Goal: Find contact information: Find contact information

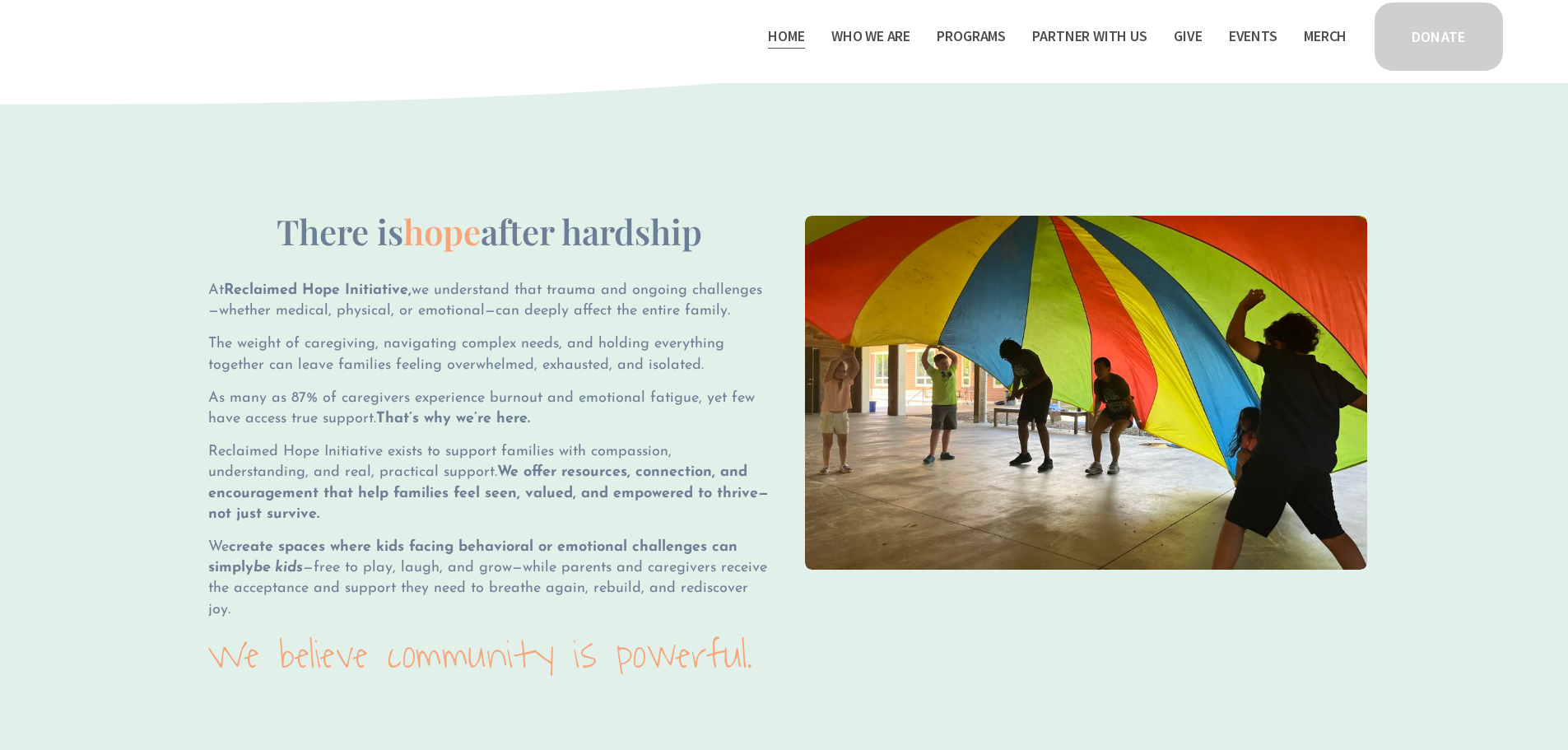
scroll to position [1482, 0]
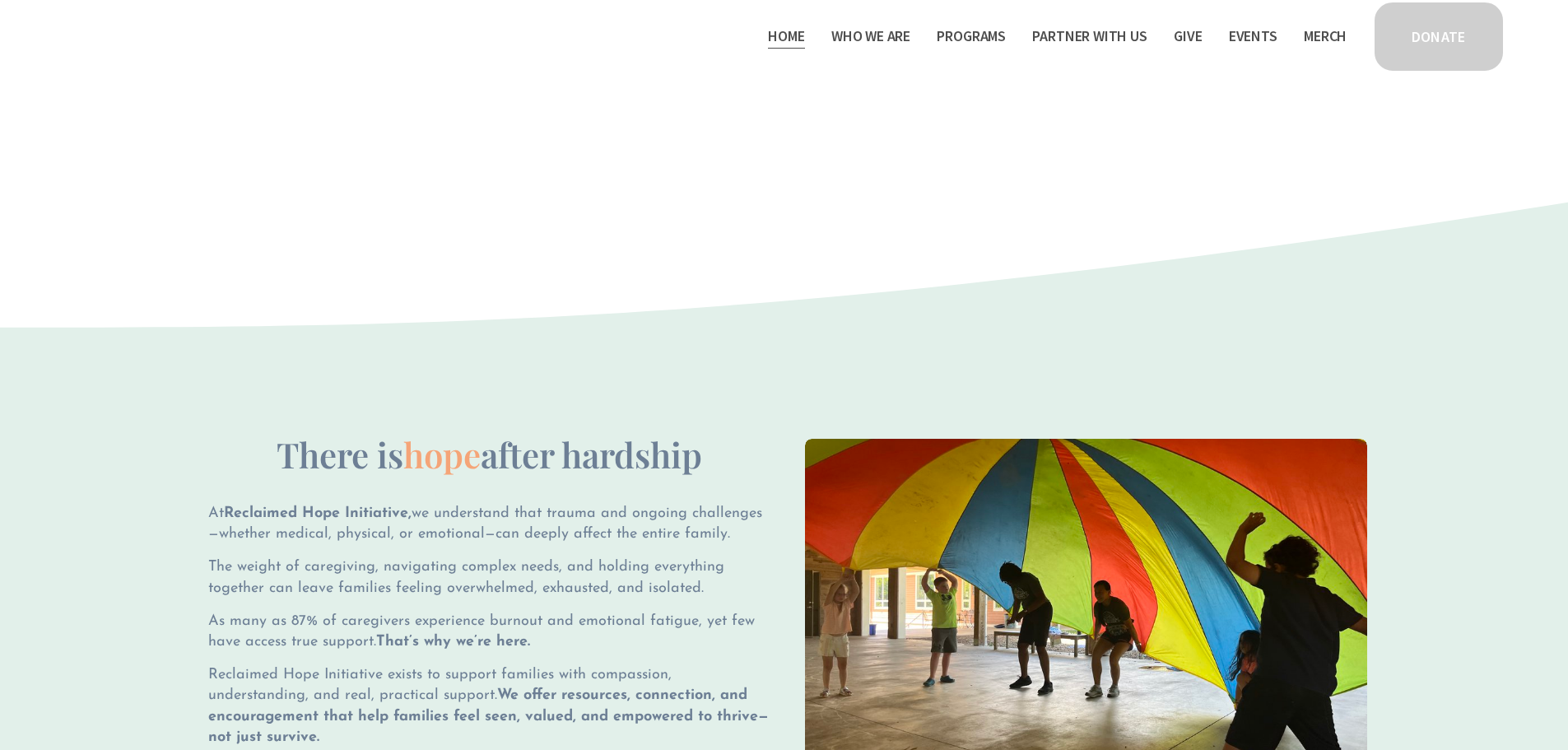
click at [889, 31] on span "Who We Are" at bounding box center [871, 36] width 79 height 24
click at [0, 0] on span "Staff & Board" at bounding box center [0, 0] width 0 height 0
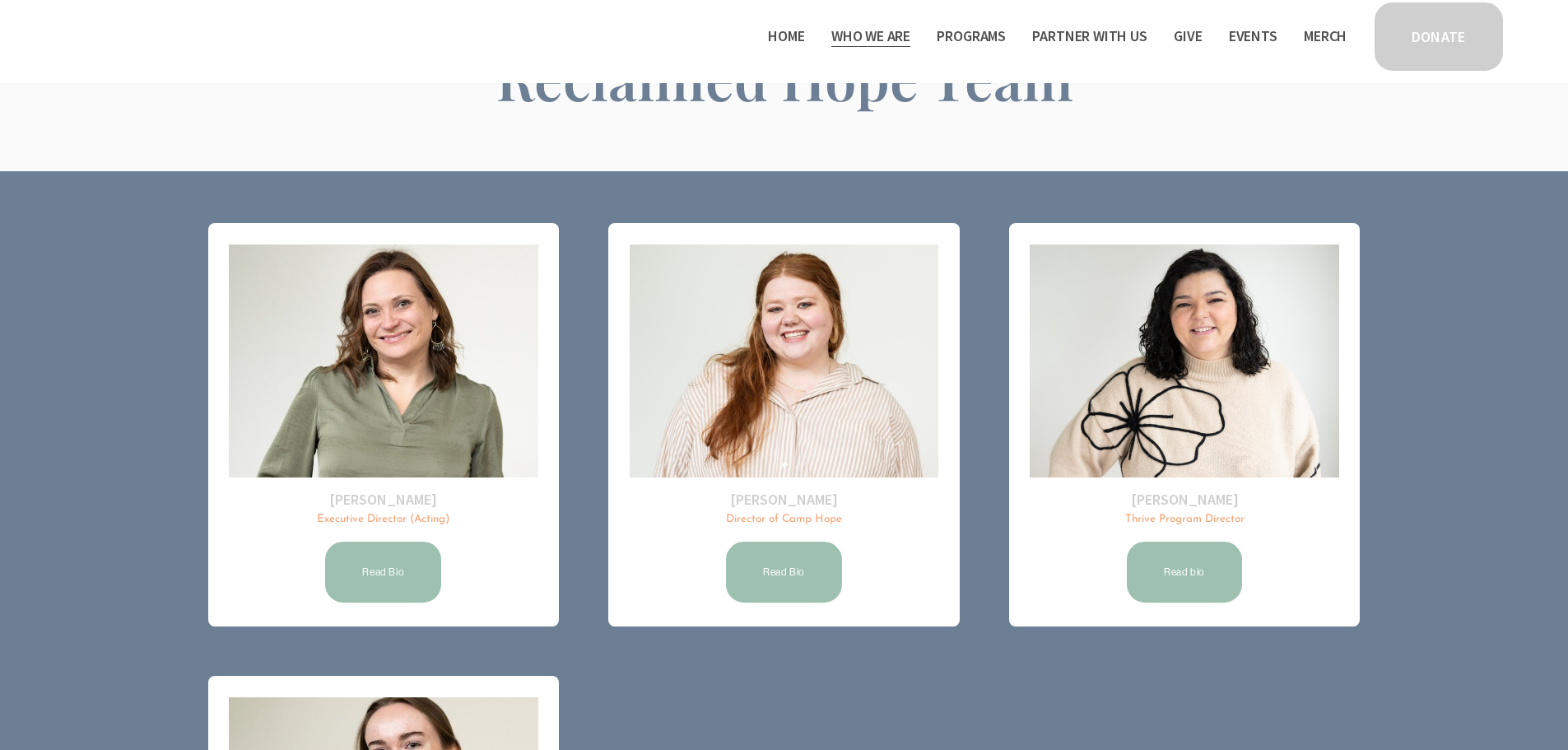
scroll to position [243, 0]
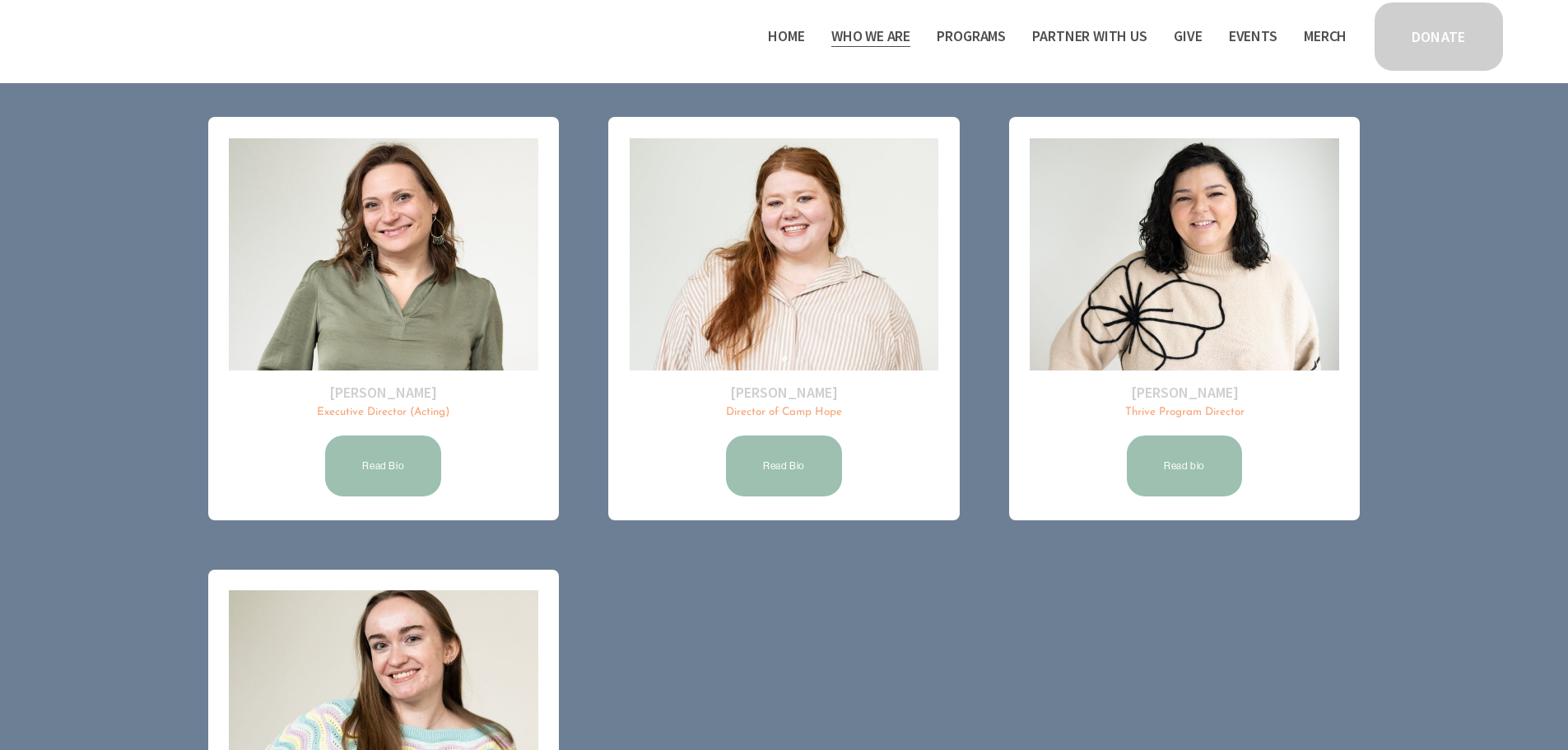
click at [384, 476] on link "Read Bio" at bounding box center [383, 465] width 121 height 66
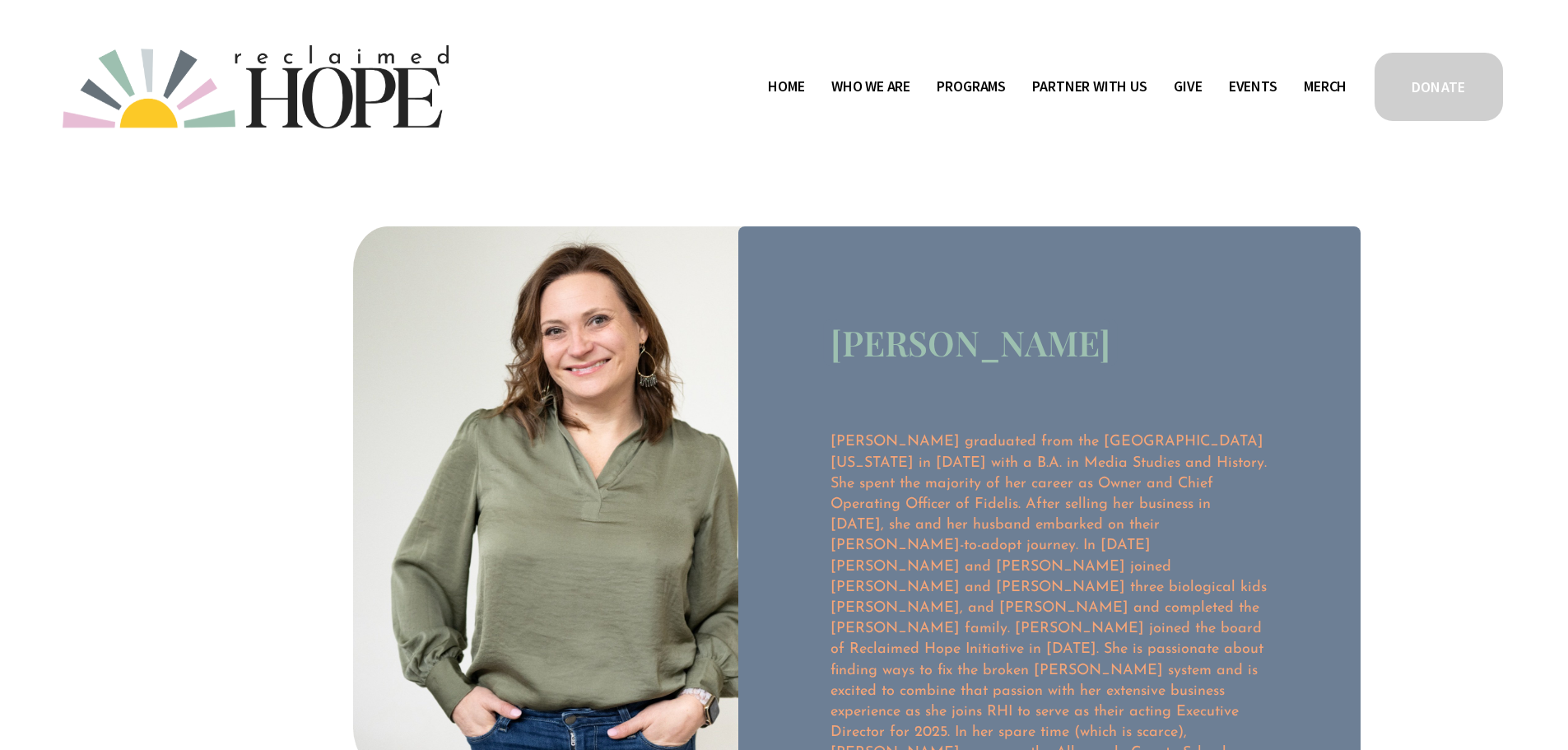
click at [0, 0] on span "Contact" at bounding box center [0, 0] width 0 height 0
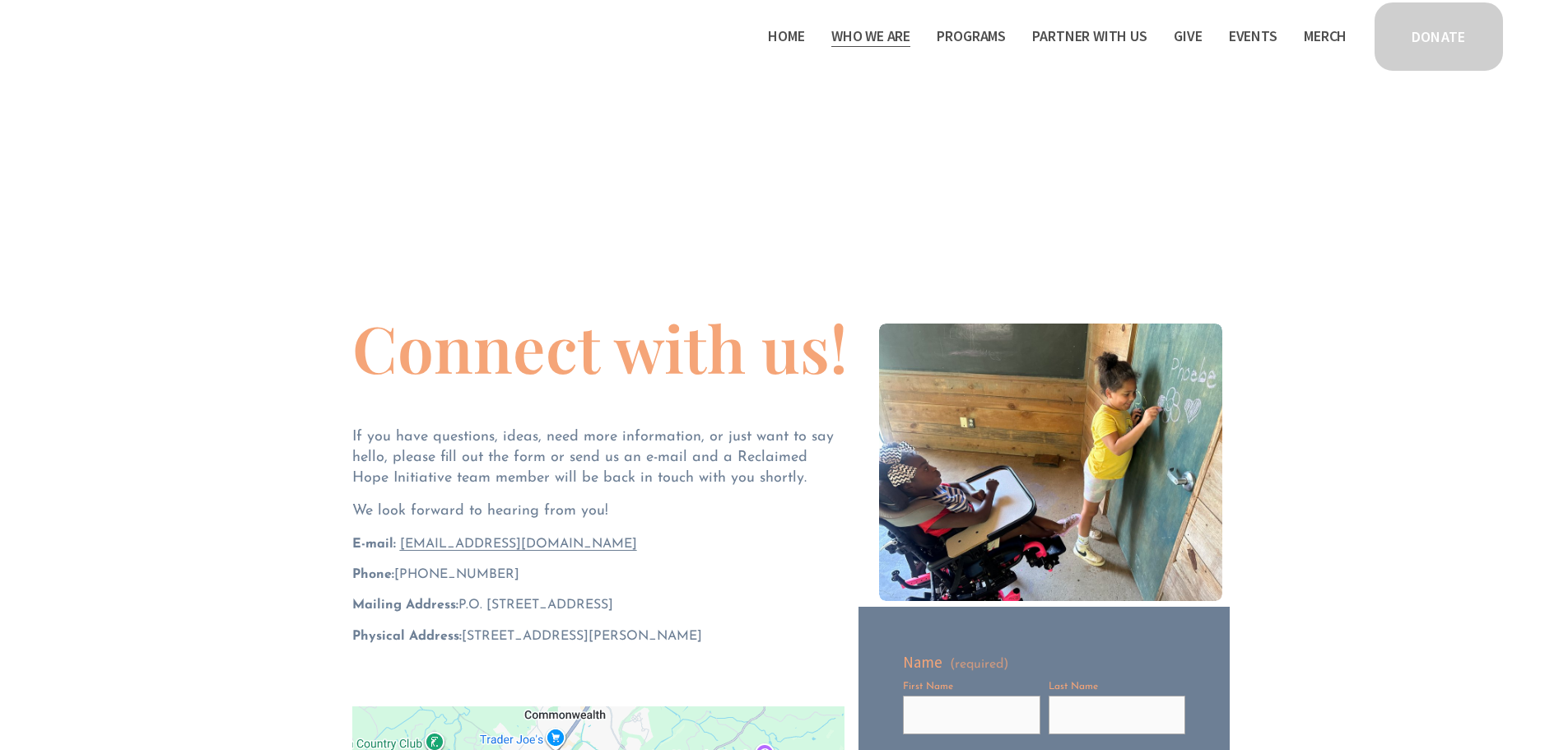
scroll to position [83, 0]
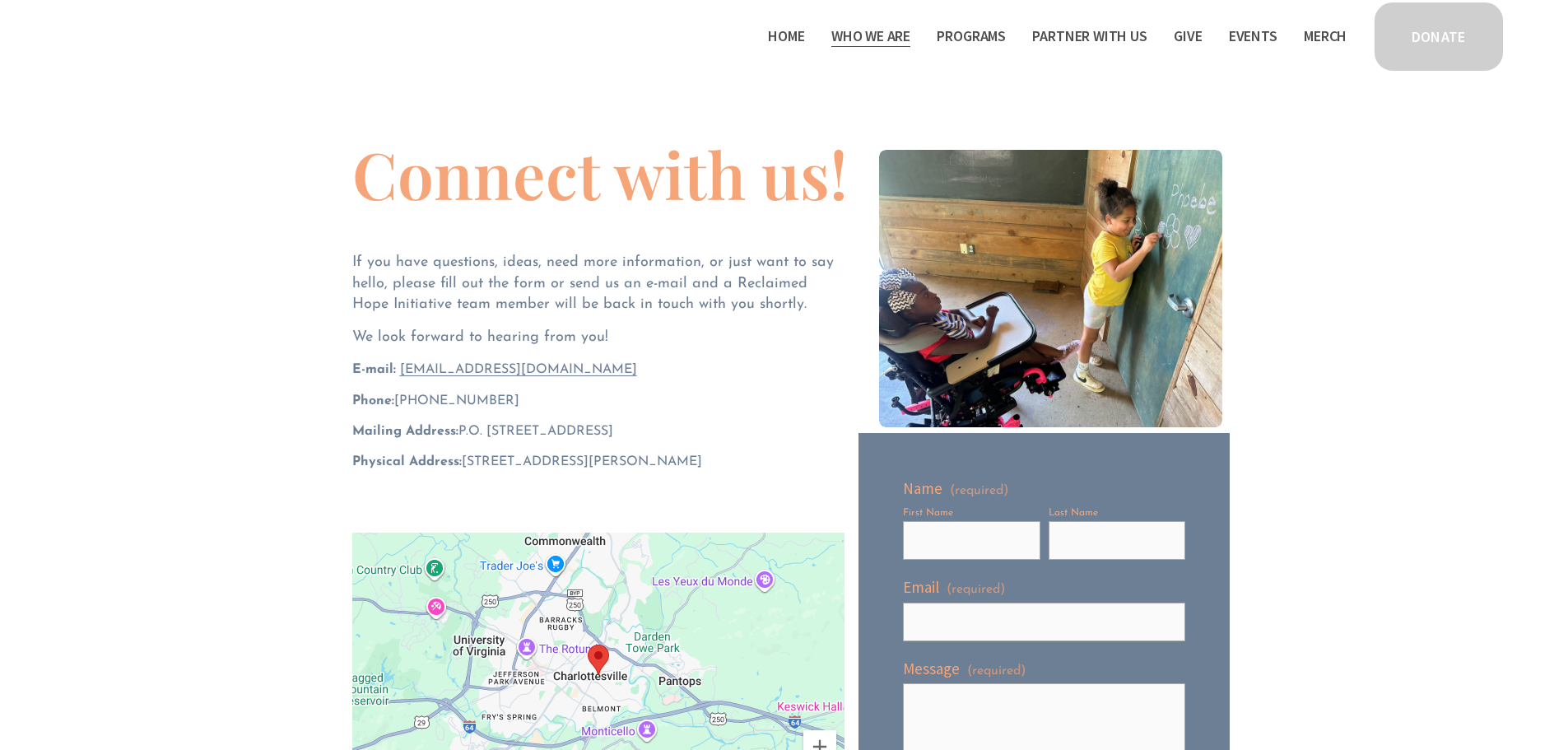
click at [520, 371] on span "[EMAIL_ADDRESS][DOMAIN_NAME]" at bounding box center [518, 369] width 237 height 14
